Goal: Information Seeking & Learning: Learn about a topic

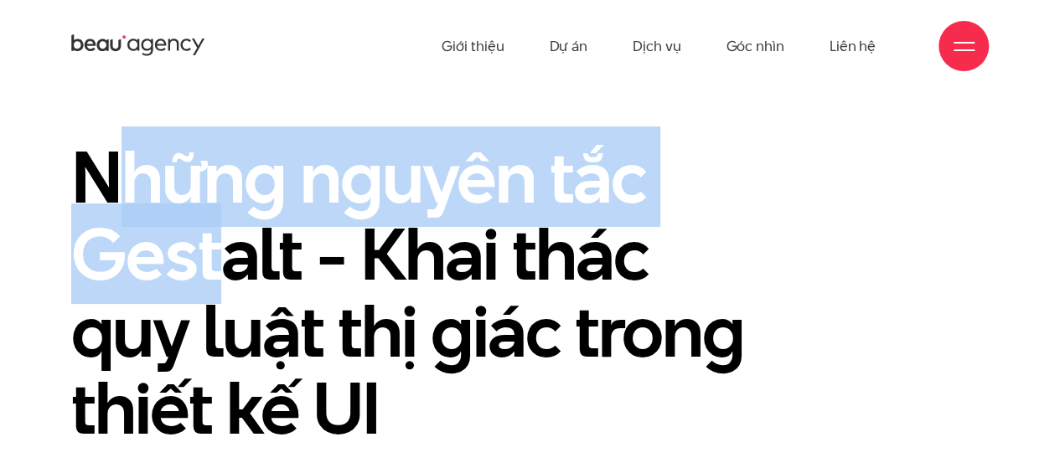
drag, startPoint x: 102, startPoint y: 173, endPoint x: 209, endPoint y: 249, distance: 131.6
click at [209, 249] on h1 "Những nguyên tắc Gestalt - Khai thác quy luật thị giác trong thiết kế UI" at bounding box center [412, 292] width 682 height 308
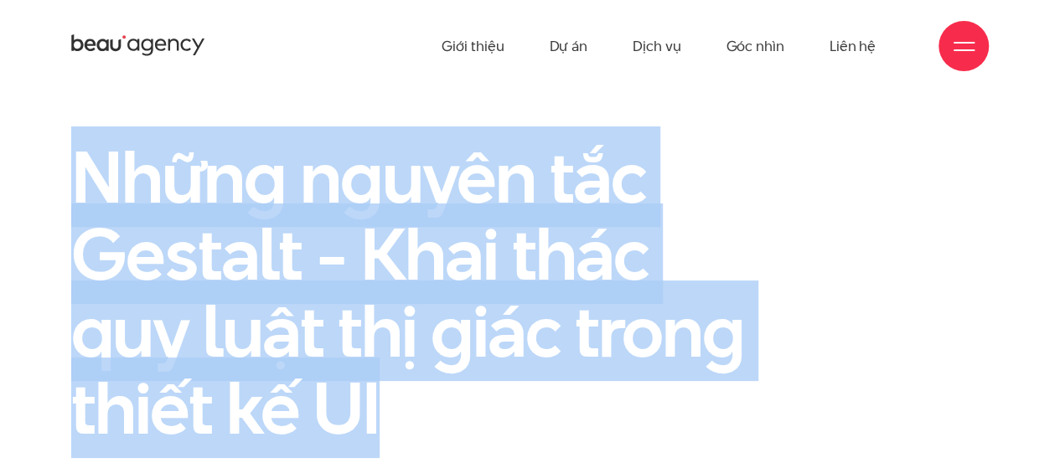
drag, startPoint x: 80, startPoint y: 178, endPoint x: 375, endPoint y: 383, distance: 358.9
click at [375, 383] on h1 "Những nguyên tắc Gestalt - Khai thác quy luật thị giác trong thiết kế UI" at bounding box center [412, 292] width 682 height 308
copy h1 "Những nguyên tắc Gestalt - Khai thác quy luật thị giác trong thiết kế UI"
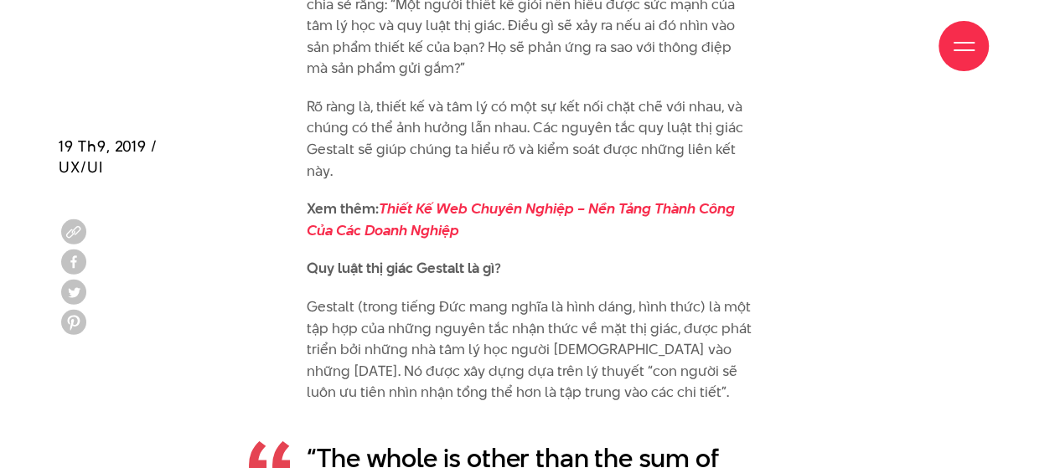
scroll to position [2597, 0]
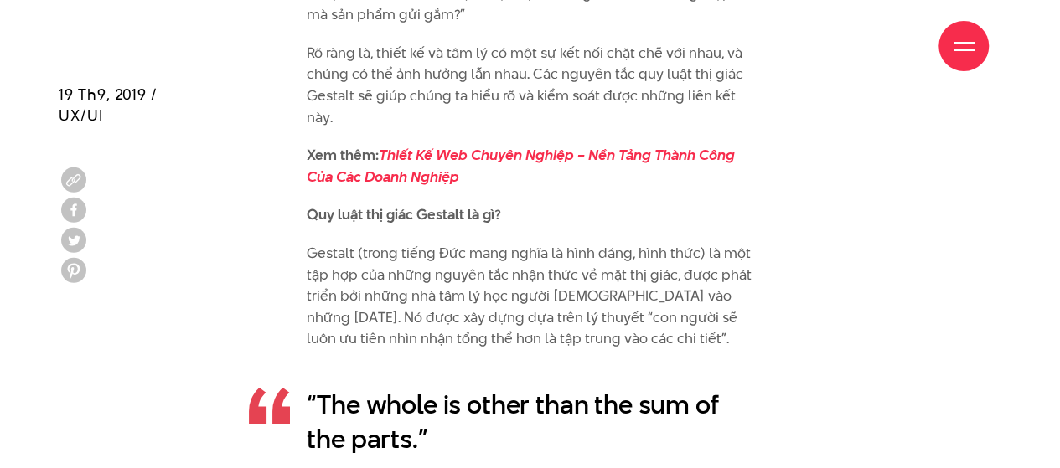
drag, startPoint x: 310, startPoint y: 189, endPoint x: 504, endPoint y: 190, distance: 194.4
click at [504, 204] on p "Quy luật thị giác Gestalt là gì?" at bounding box center [530, 215] width 447 height 22
copy b "Quy luật thị giác Gestalt là gì?"
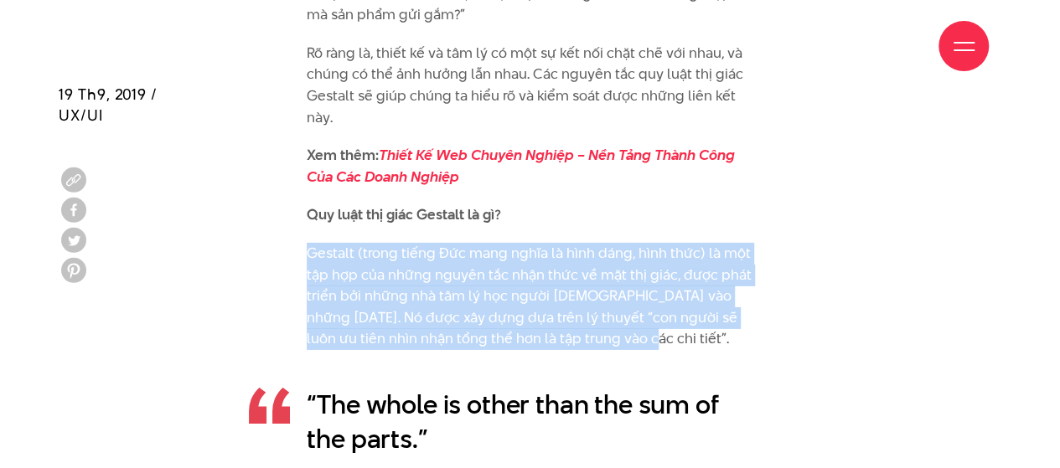
drag, startPoint x: 310, startPoint y: 230, endPoint x: 664, endPoint y: 307, distance: 362.1
click at [664, 307] on p "Gestalt (trong tiếng Đức mang nghĩa là hình dáng, hình thức) là một tập hợp của…" at bounding box center [530, 296] width 447 height 107
copy p "Gestalt (trong tiếng Đức mang nghĩa là hình dáng, hình thức) là một tập hợp của…"
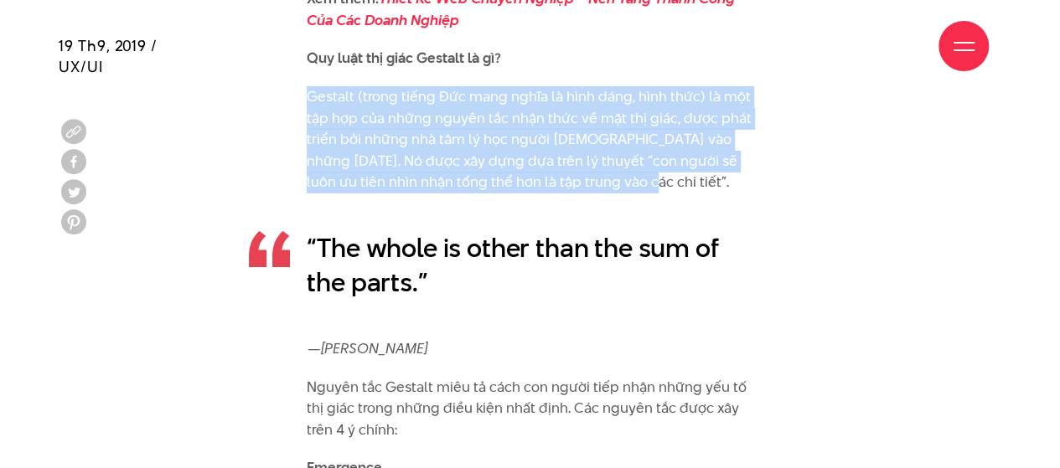
scroll to position [2765, 0]
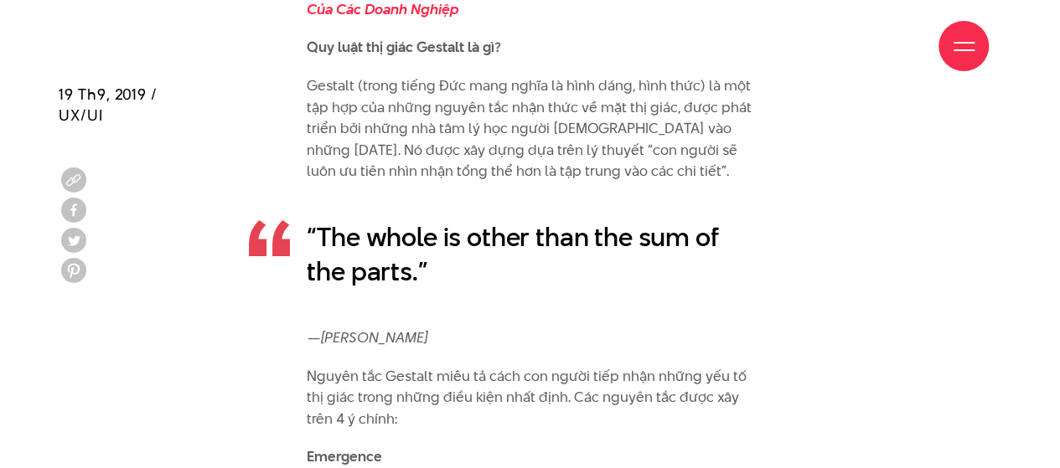
drag, startPoint x: 444, startPoint y: 55, endPoint x: 411, endPoint y: 85, distance: 44.5
click at [419, 86] on div "Giới thiệu Dự án Dịch vụ Góc nhìn Liên hệ" at bounding box center [529, 46] width 917 height 92
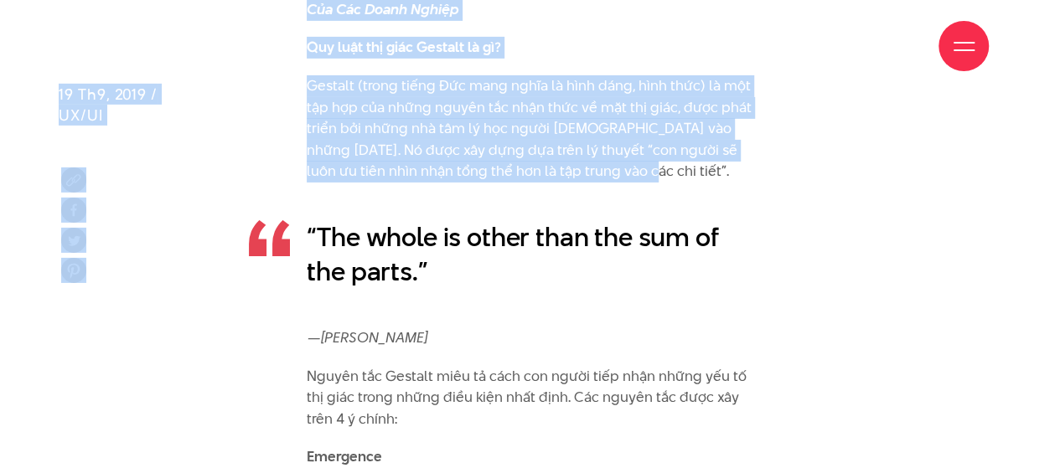
drag, startPoint x: 302, startPoint y: 19, endPoint x: 498, endPoint y: 148, distance: 234.7
click at [494, 146] on p "Gestalt (trong tiếng Đức mang nghĩa là hình dáng, hình thức) là một tập hợp của…" at bounding box center [530, 128] width 447 height 107
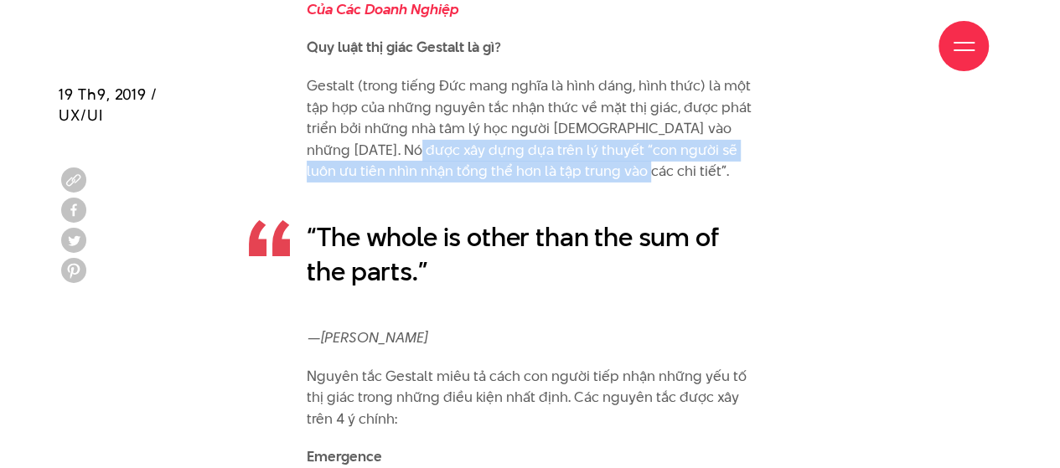
drag, startPoint x: 608, startPoint y: 150, endPoint x: 401, endPoint y: 139, distance: 207.2
click at [401, 127] on p "Gestalt (trong tiếng Đức mang nghĩa là hình dáng, hình thức) là một tập hợp của…" at bounding box center [530, 128] width 447 height 107
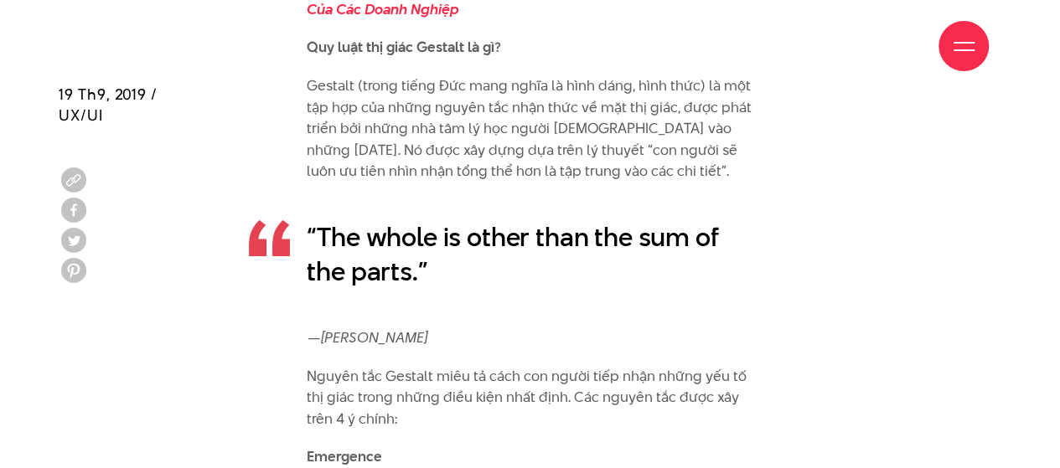
drag, startPoint x: 683, startPoint y: 162, endPoint x: 533, endPoint y: 133, distance: 152.7
drag, startPoint x: 310, startPoint y: 59, endPoint x: 496, endPoint y: 93, distance: 189.0
drag, startPoint x: 617, startPoint y: 147, endPoint x: 595, endPoint y: 145, distance: 21.8
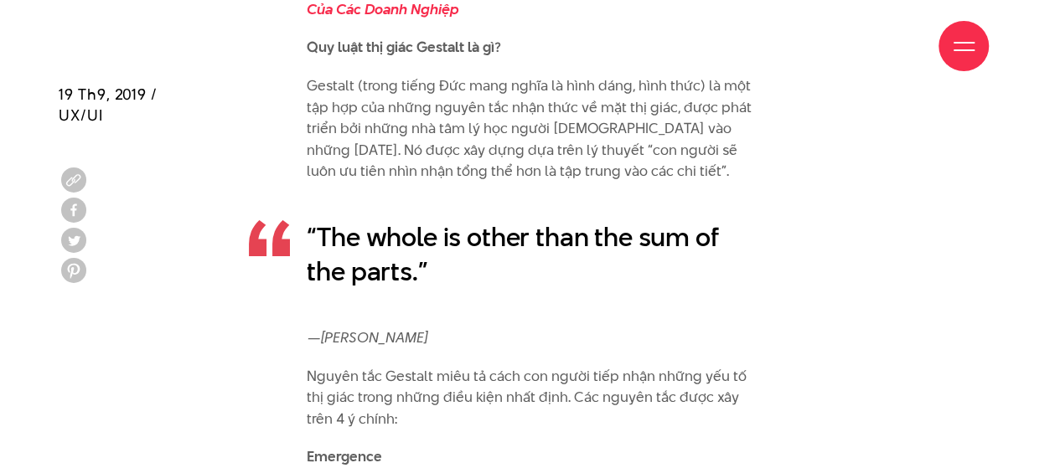
click at [617, 147] on p "Gestalt (trong tiếng Đức mang nghĩa là hình dáng, hình thức) là một tập hợp của…" at bounding box center [530, 128] width 447 height 107
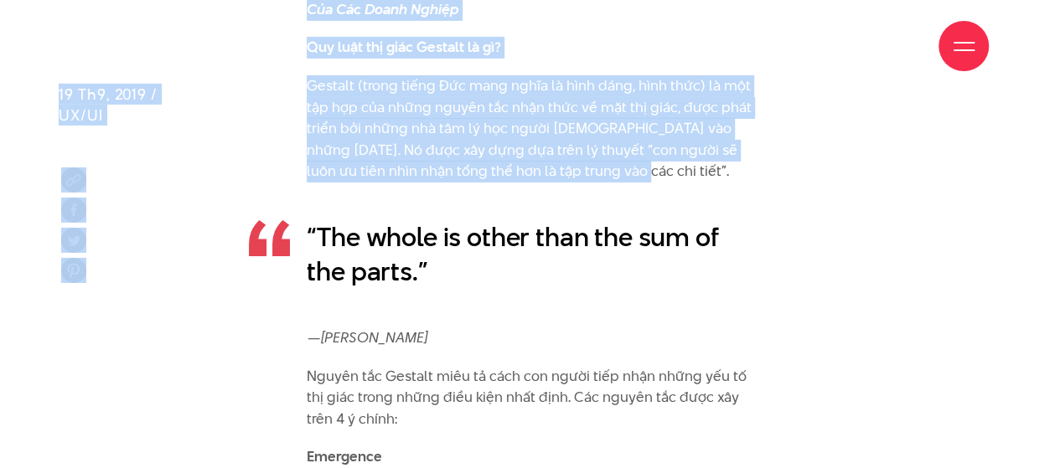
drag, startPoint x: 609, startPoint y: 148, endPoint x: 593, endPoint y: 121, distance: 31.9
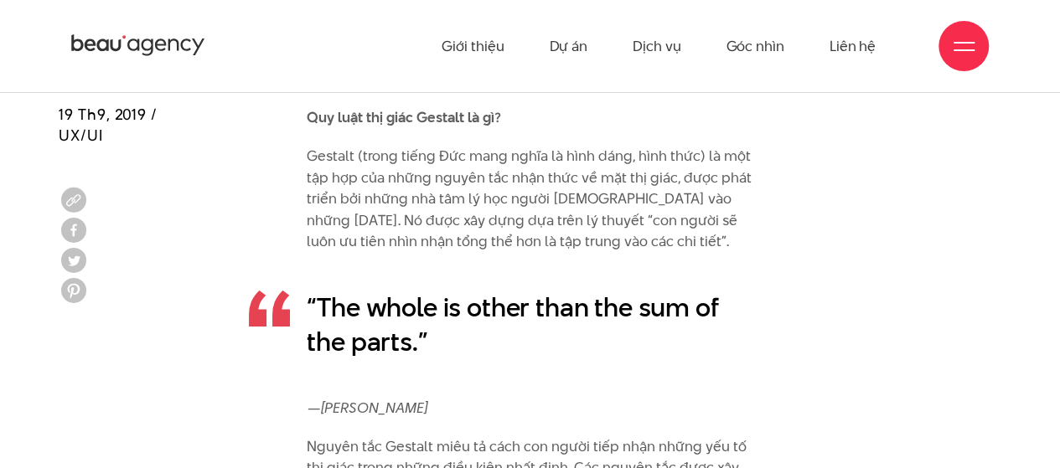
scroll to position [2597, 0]
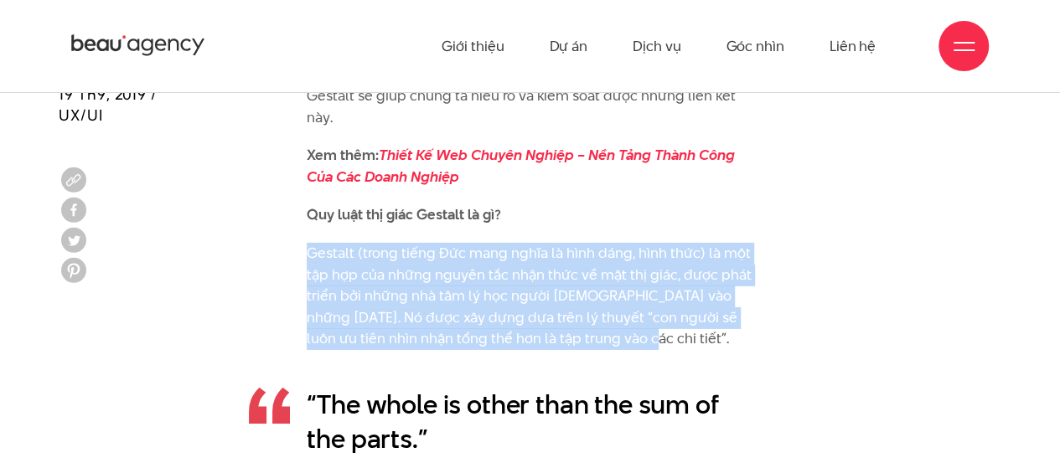
drag, startPoint x: 610, startPoint y: 318, endPoint x: 308, endPoint y: 239, distance: 312.0
click at [308, 243] on p "Gestalt (trong tiếng Đức mang nghĩa là hình dáng, hình thức) là một tập hợp của…" at bounding box center [530, 296] width 447 height 107
copy p "Gestalt (trong tiếng Đức mang nghĩa là hình dáng, hình thức) là một tập hợp của…"
